Goal: Navigation & Orientation: Go to known website

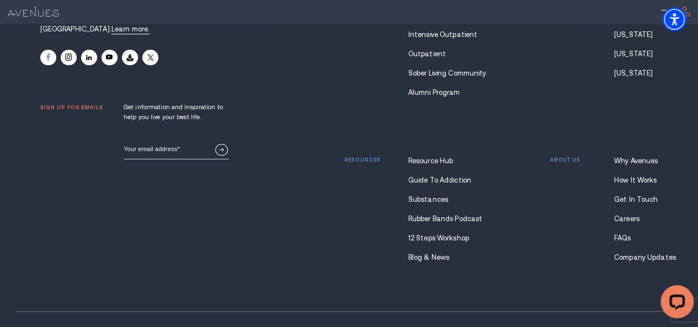
click at [51, 65] on link at bounding box center [48, 57] width 16 height 15
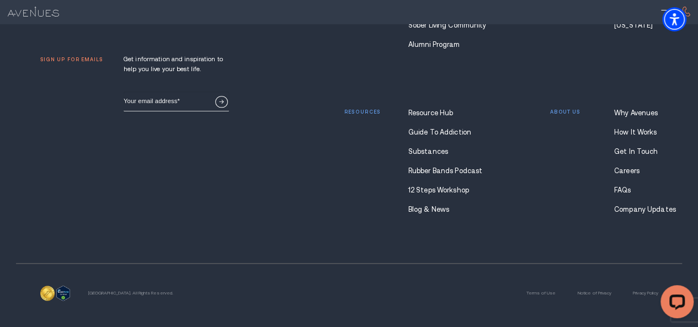
scroll to position [6903, 0]
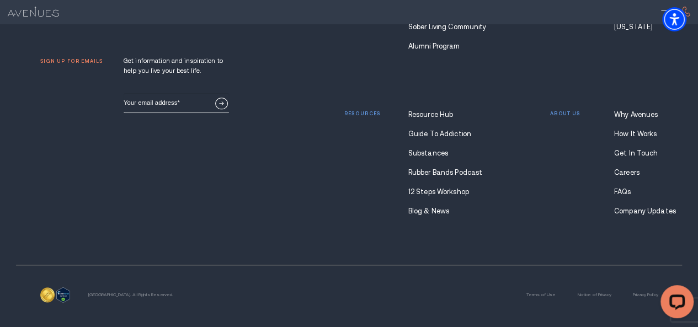
click at [47, 117] on div "Avenues Recovery is a community-based [MEDICAL_DATA] center with locations acro…" at bounding box center [134, 12] width 189 height 210
drag, startPoint x: 47, startPoint y: 229, endPoint x: 46, endPoint y: 221, distance: 8.3
click at [46, 117] on div "Avenues Recovery is a community-based [MEDICAL_DATA] center with locations acro…" at bounding box center [134, 12] width 189 height 210
click at [46, 15] on icon at bounding box center [48, 11] width 4 height 7
